Goal: Find specific page/section: Find specific page/section

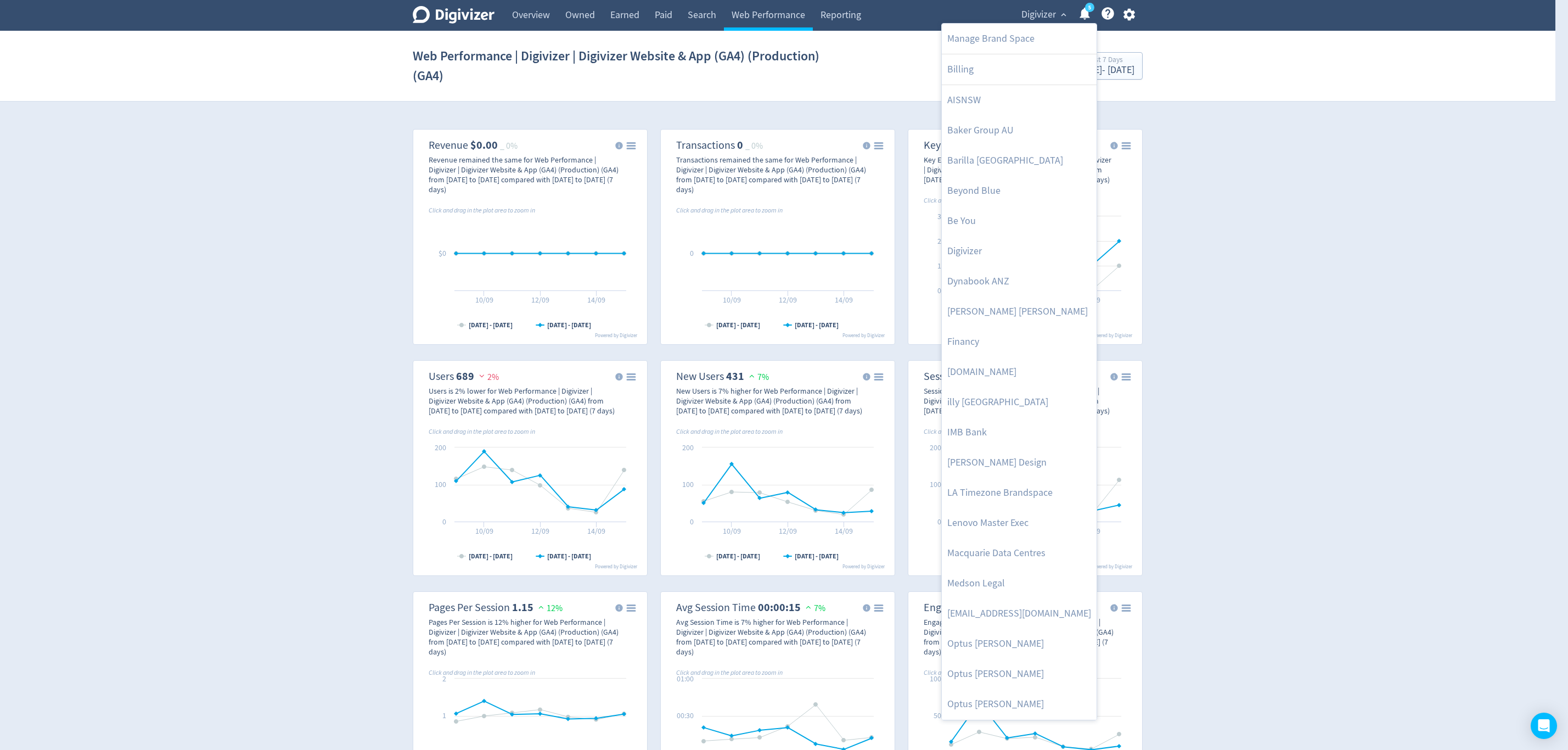
scroll to position [576, 0]
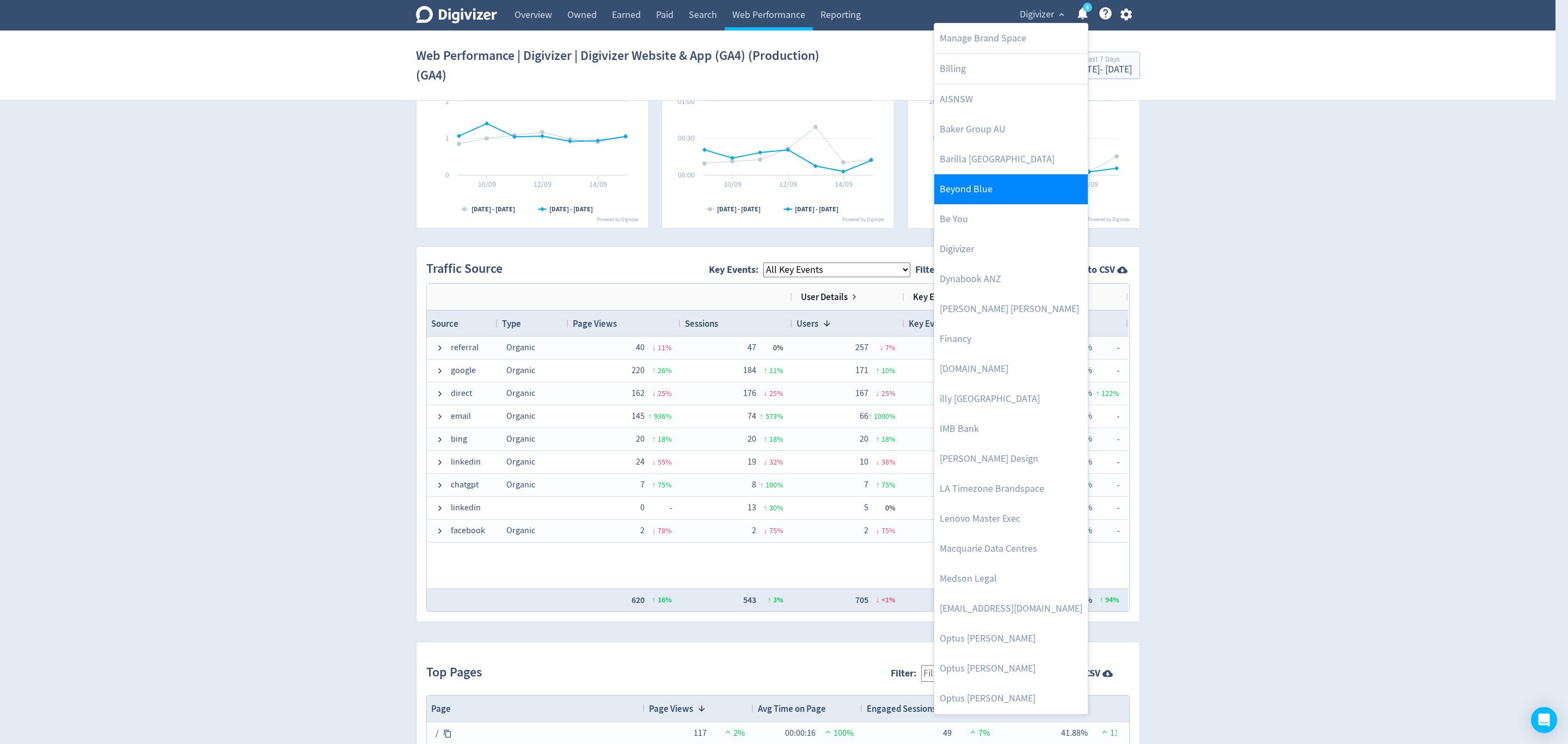
click at [982, 198] on link "Beyond Blue" at bounding box center [1011, 189] width 154 height 30
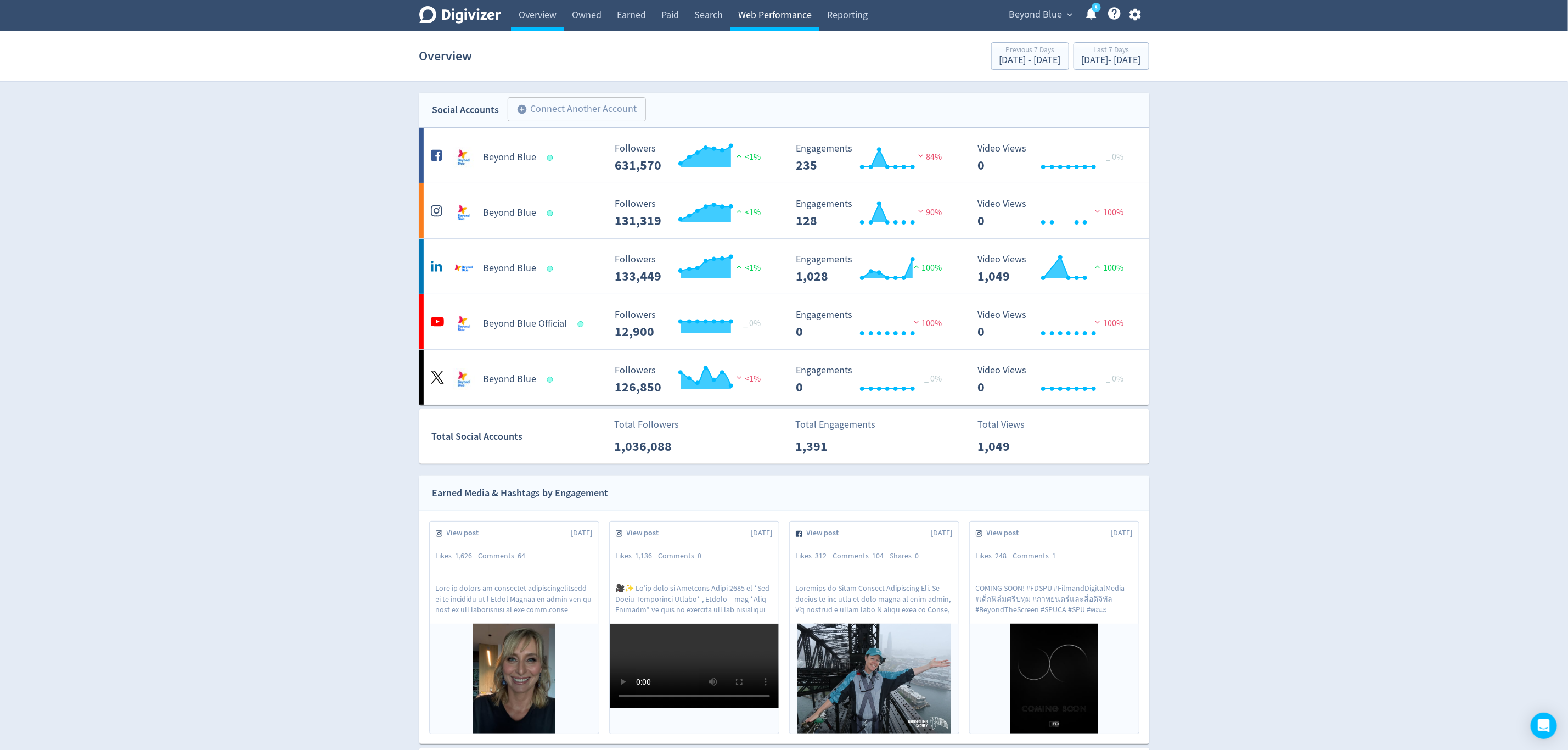
click at [779, 11] on link "Web Performance" at bounding box center [775, 15] width 89 height 31
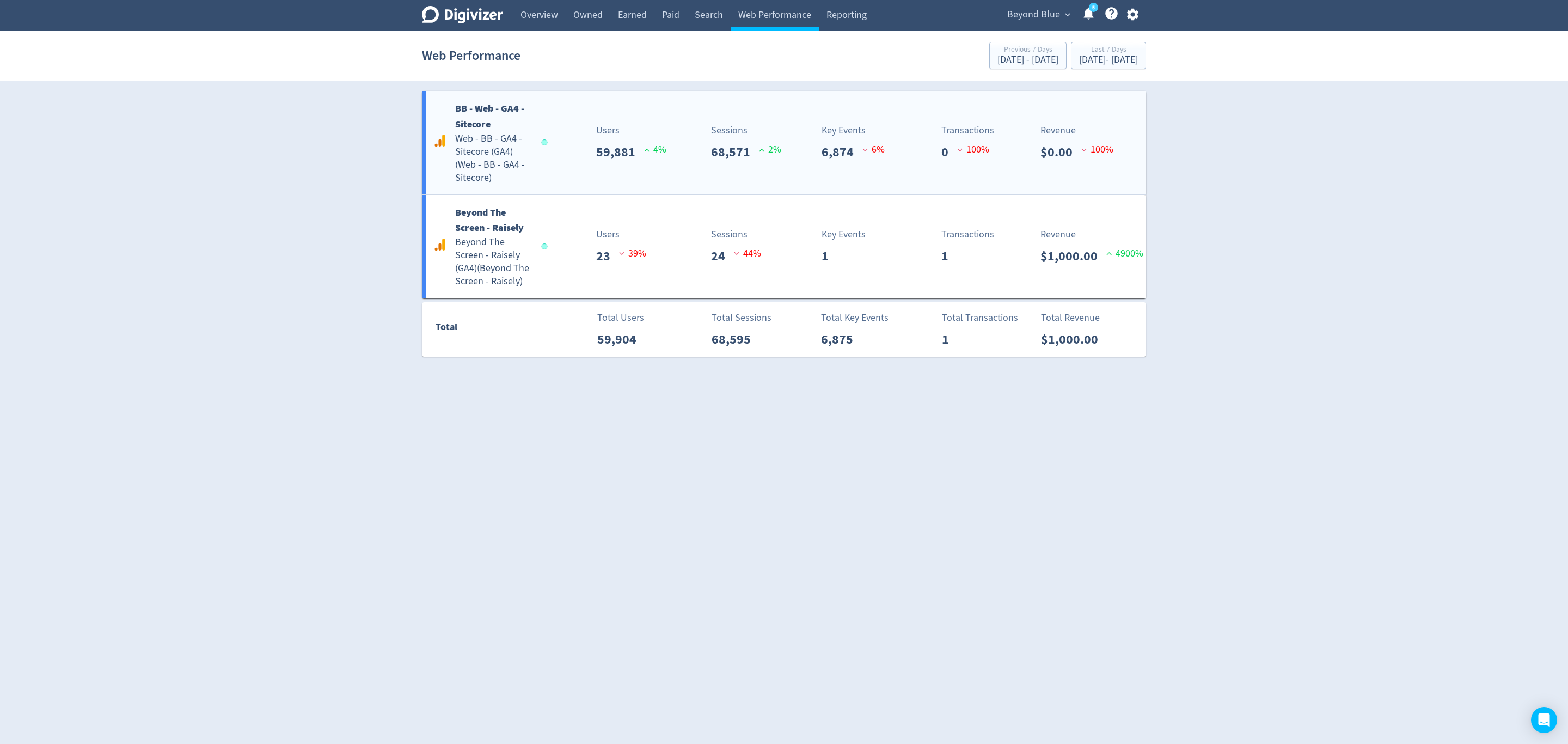
click at [575, 172] on div "BB - Web - GA4 - Sitecore Web - BB - GA4 - Sitecore (GA4) ( Web - BB - GA4 - Si…" at bounding box center [784, 143] width 724 height 103
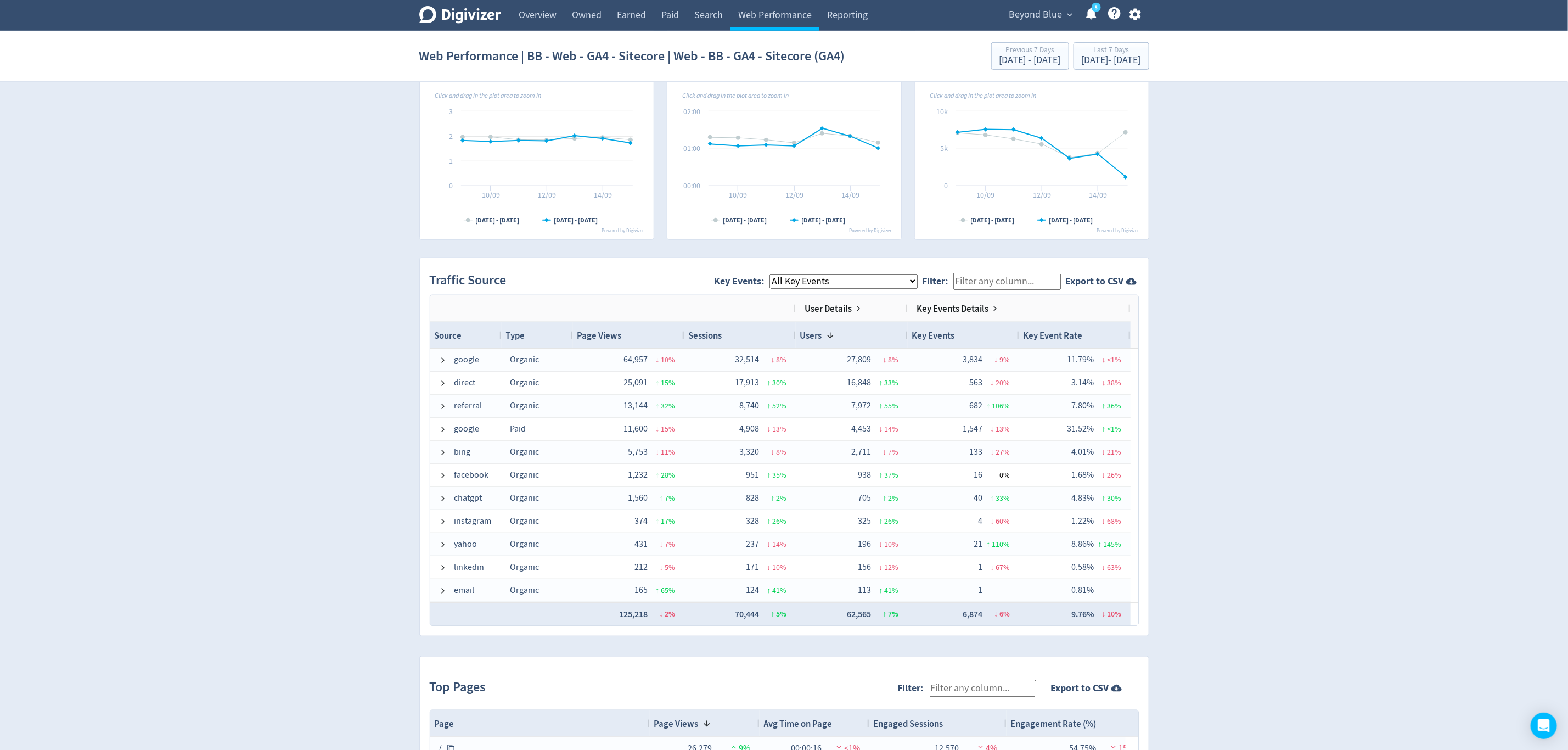
scroll to position [576, 0]
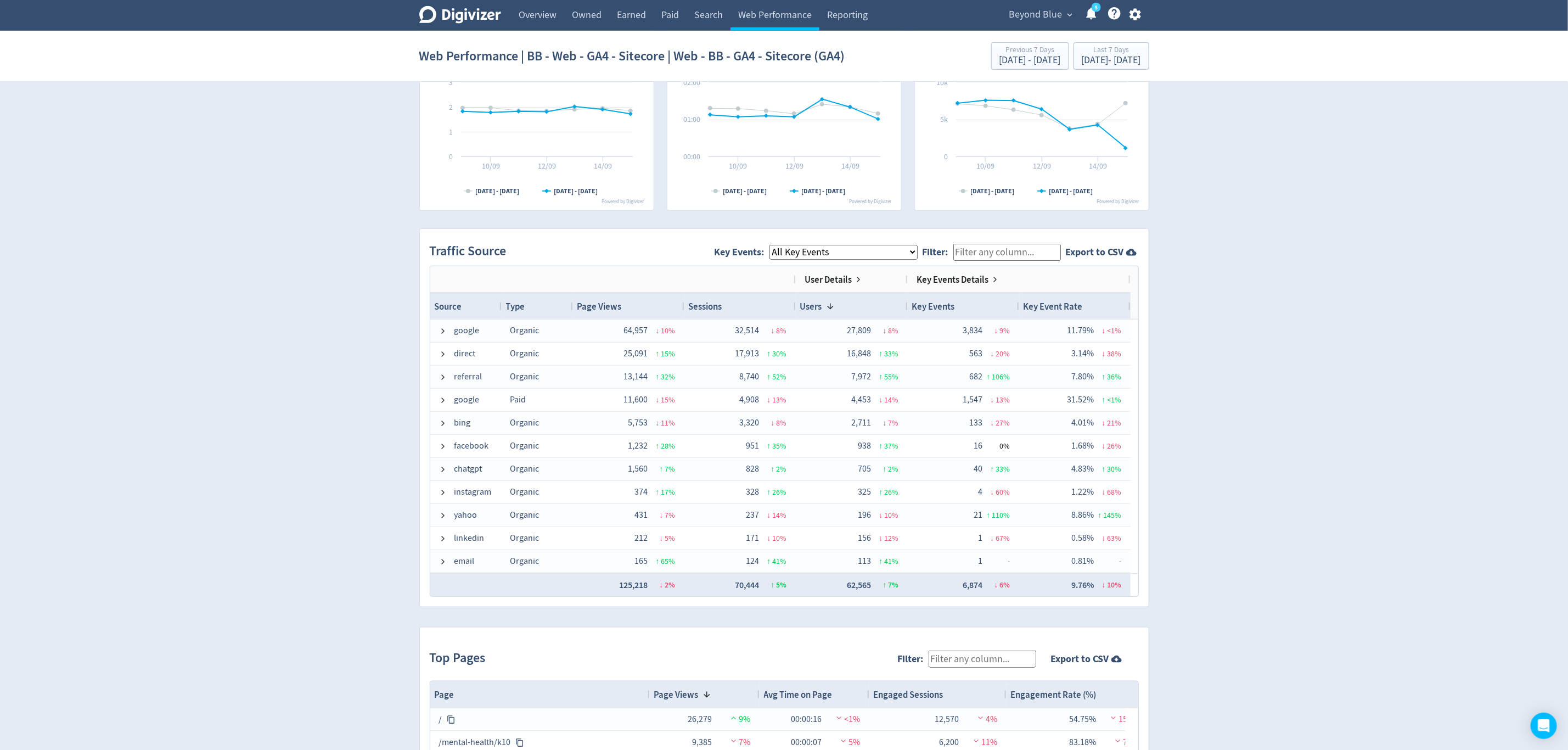
click at [820, 256] on select "All Key Events eCommerce p_000 na_enquiry_submission_gold_coast checklist_submi…" at bounding box center [843, 252] width 148 height 15
select select "eCommerce"
click at [779, 247] on select "All Key Events eCommerce p_000 na_enquiry_submission_gold_coast checklist_submi…" at bounding box center [843, 252] width 148 height 15
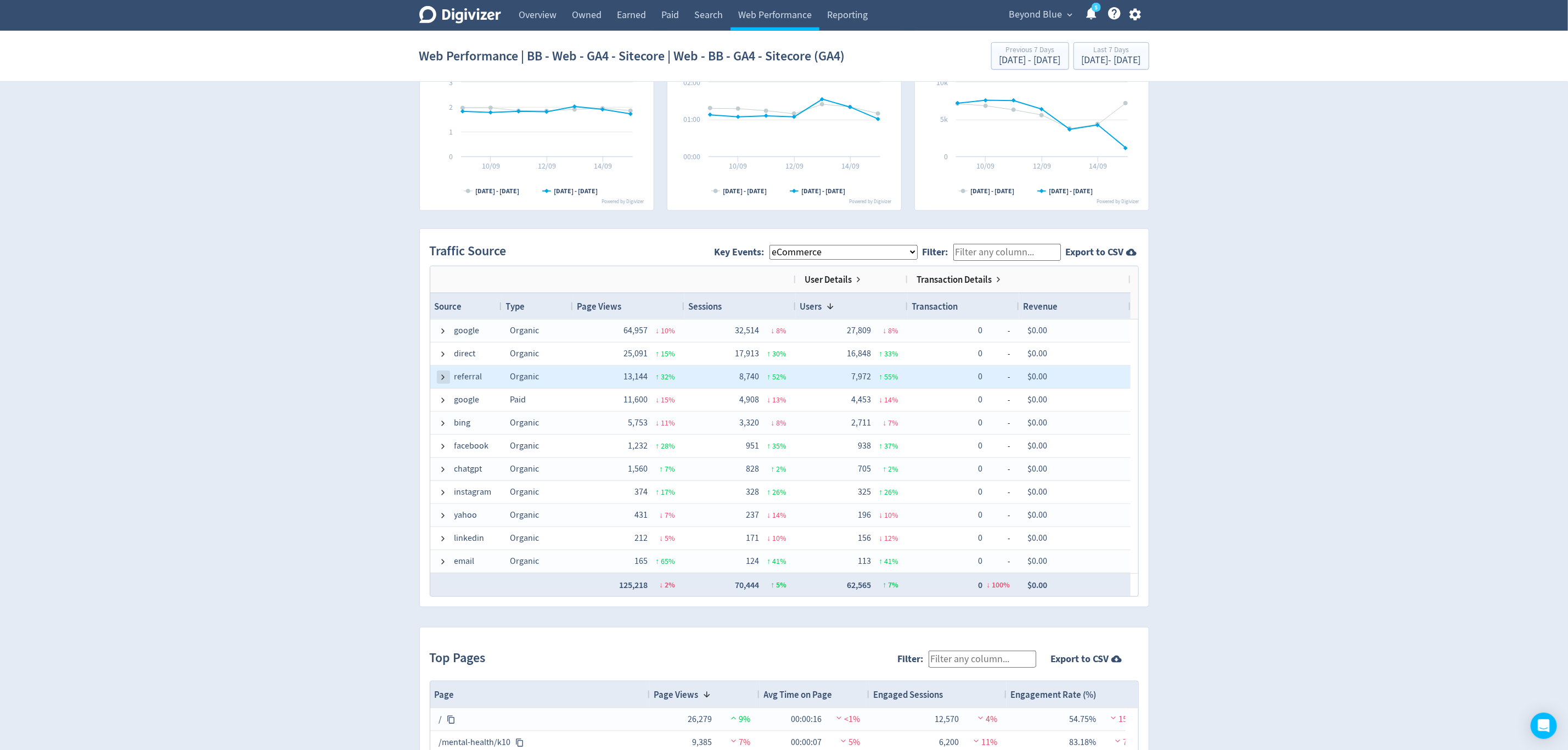
click at [441, 382] on span at bounding box center [444, 377] width 9 height 9
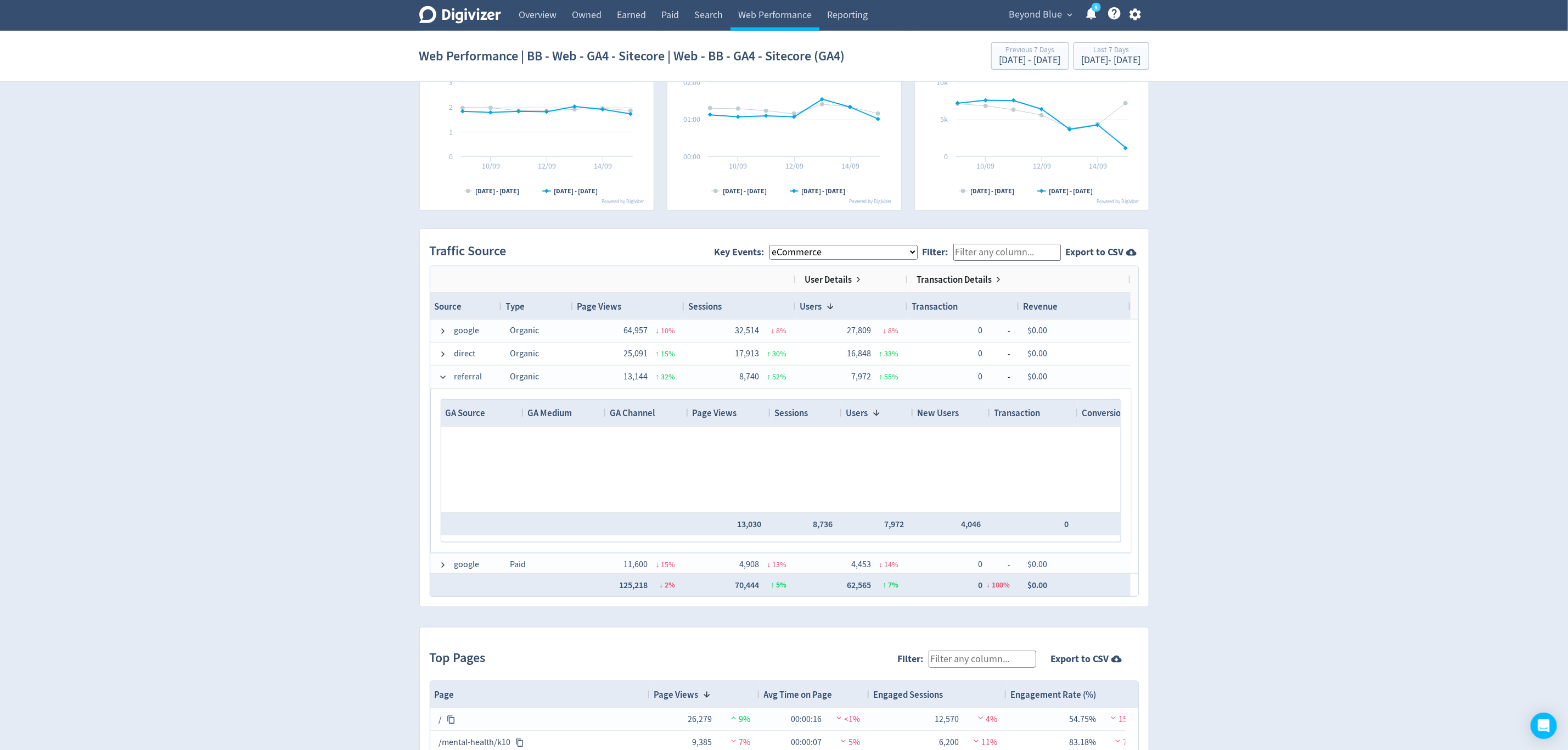
scroll to position [0, 0]
